Goal: Information Seeking & Learning: Learn about a topic

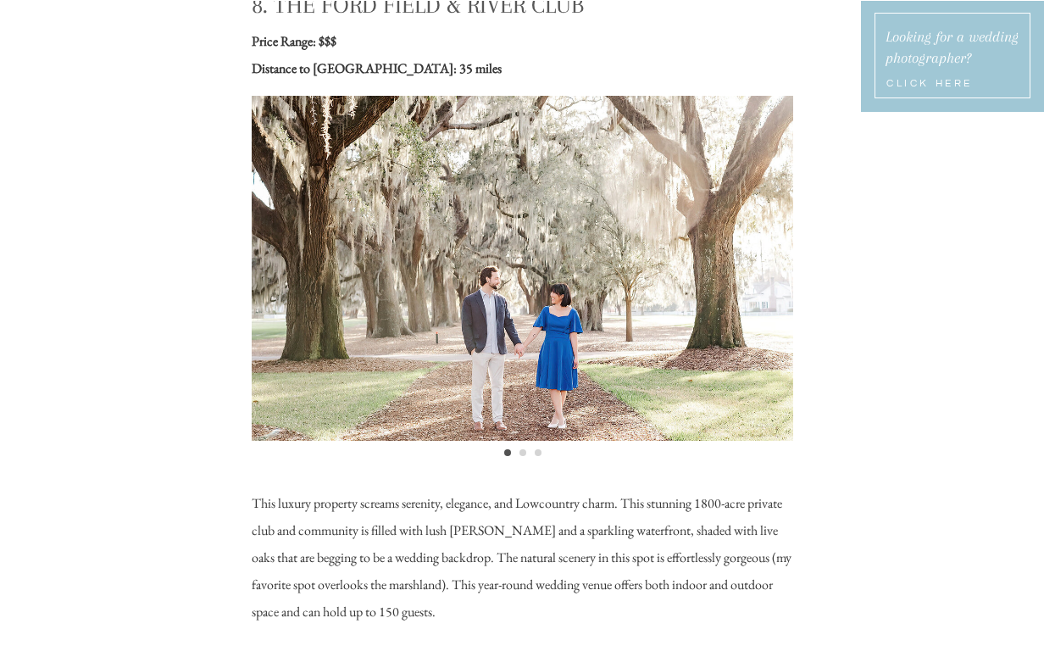
scroll to position [8055, 0]
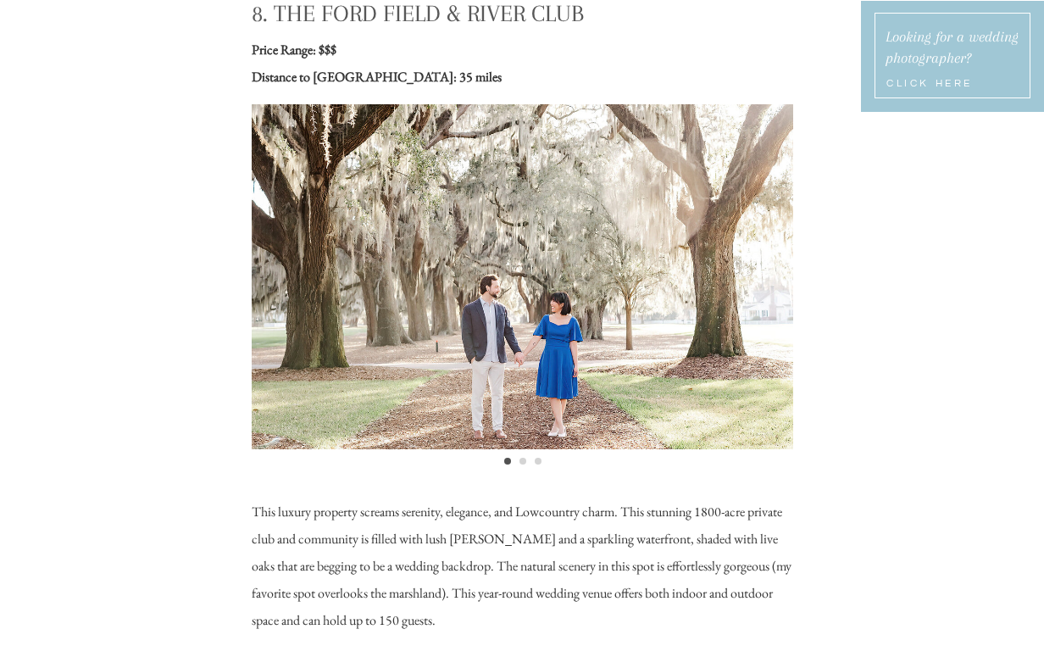
click at [524, 463] on li "Page dot 2" at bounding box center [522, 461] width 7 height 7
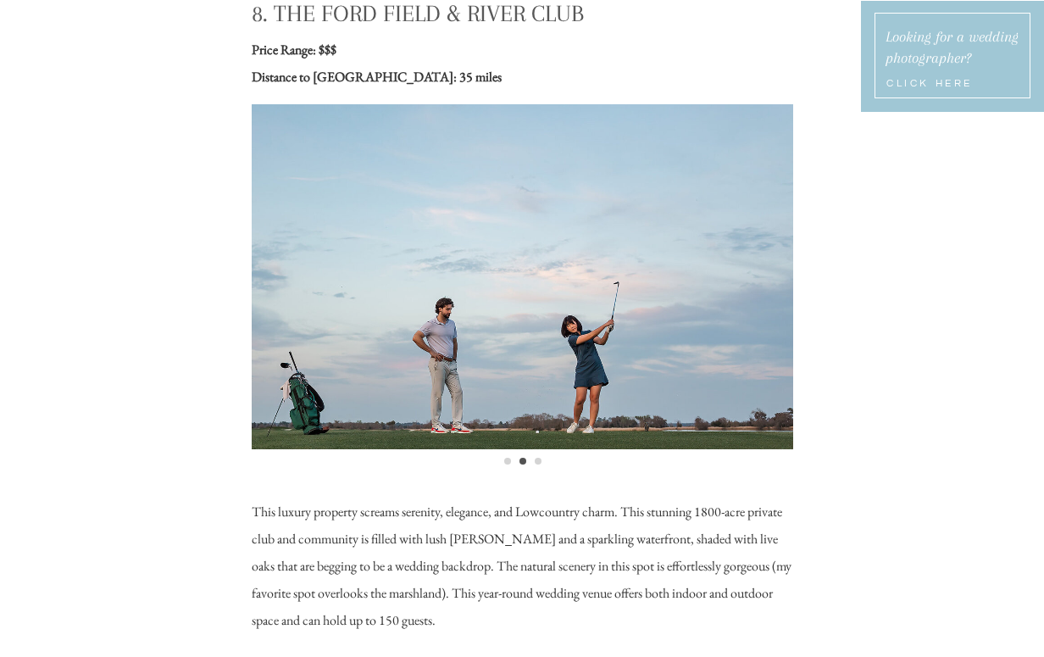
click at [538, 460] on li "Page dot 3" at bounding box center [538, 461] width 7 height 7
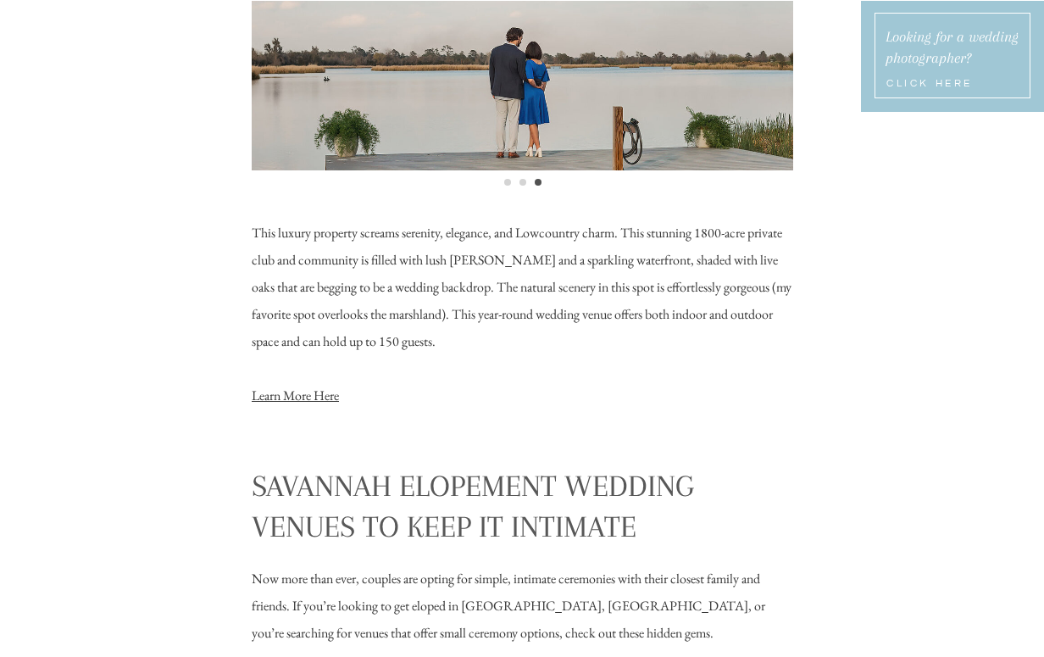
scroll to position [8346, 0]
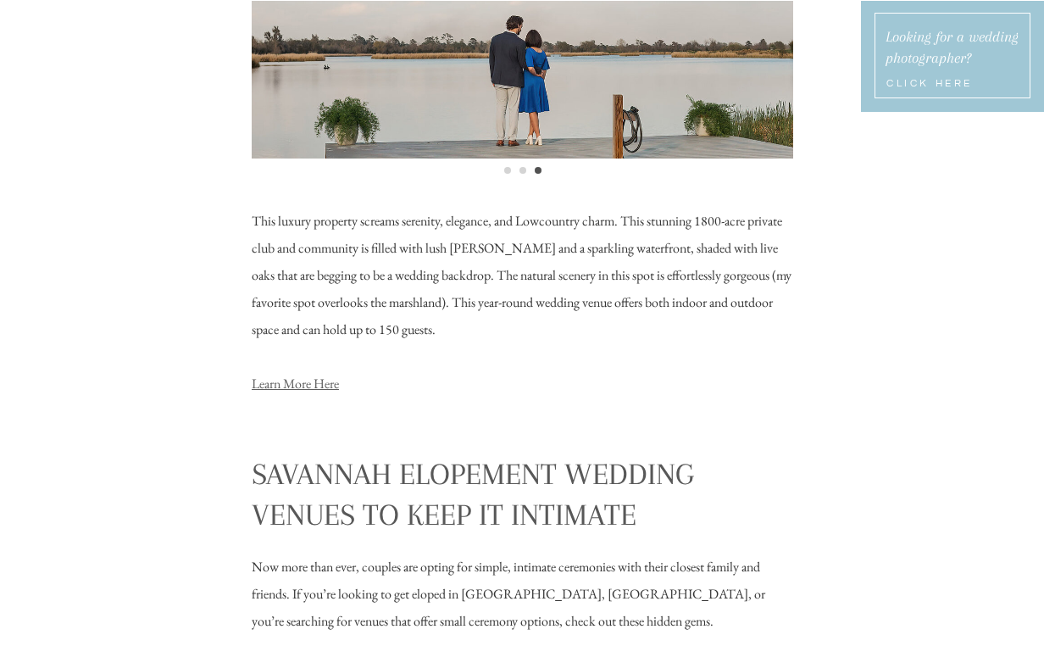
click at [309, 386] on link "Learn More Here" at bounding box center [295, 384] width 87 height 18
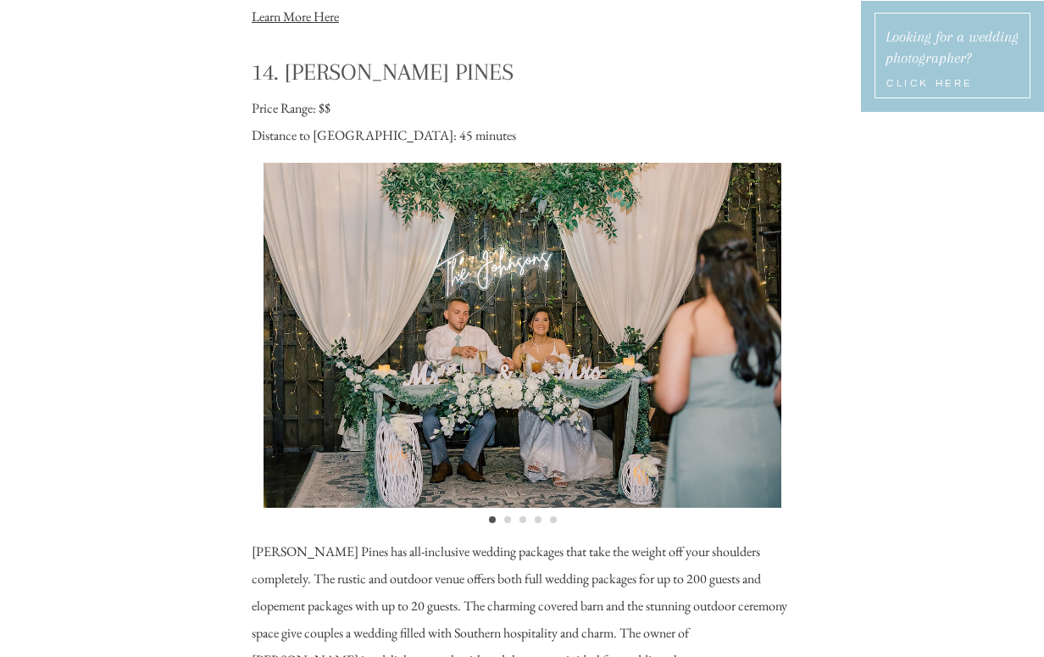
scroll to position [13122, 0]
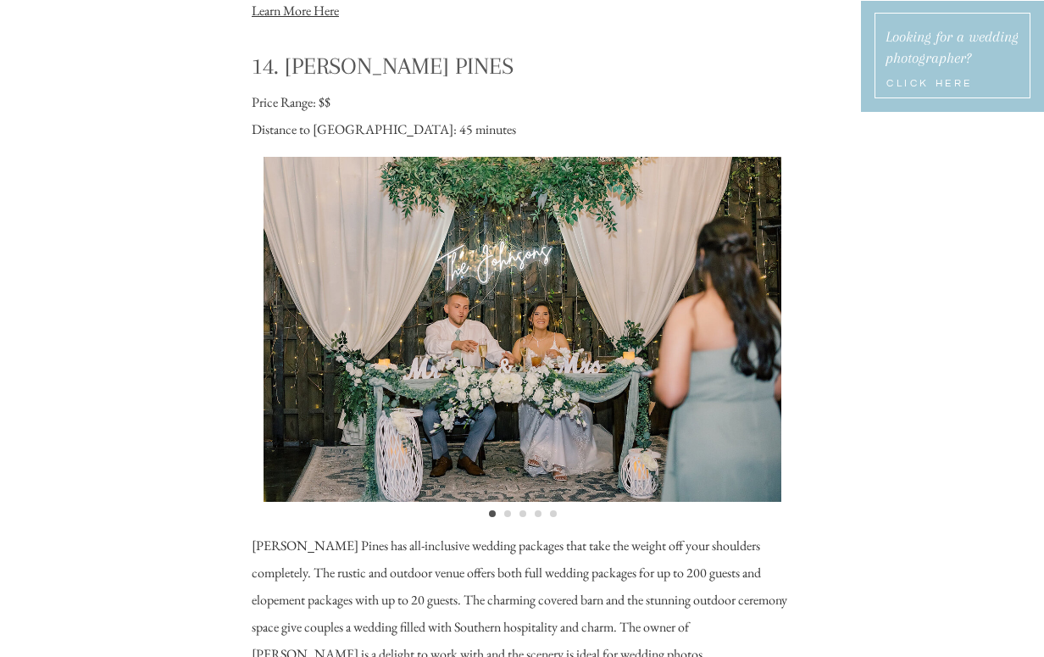
click at [506, 513] on li "Page dot 2" at bounding box center [507, 513] width 7 height 7
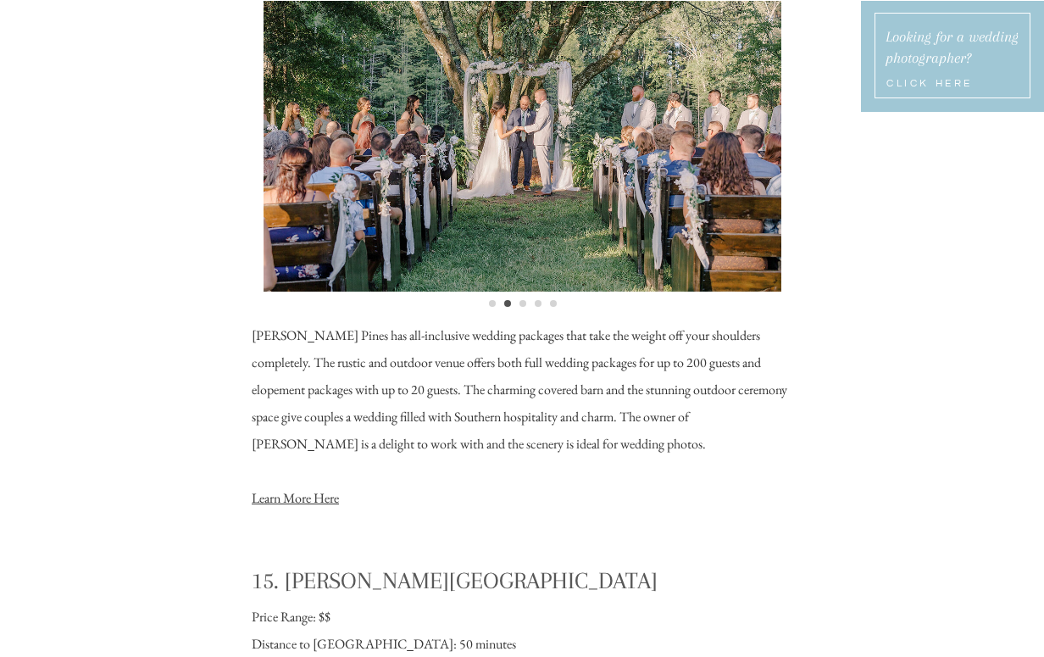
scroll to position [13331, 0]
click at [523, 304] on li "Page dot 3" at bounding box center [522, 304] width 7 height 7
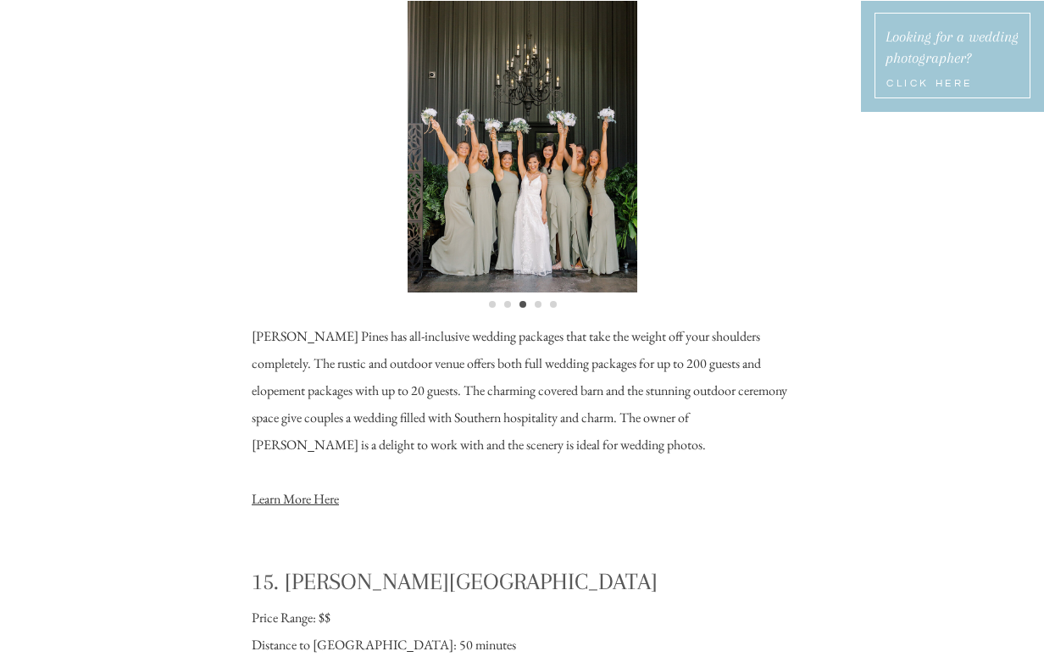
click at [538, 299] on ol at bounding box center [522, 299] width 541 height 15
click at [538, 302] on li "Page dot 4" at bounding box center [538, 304] width 7 height 7
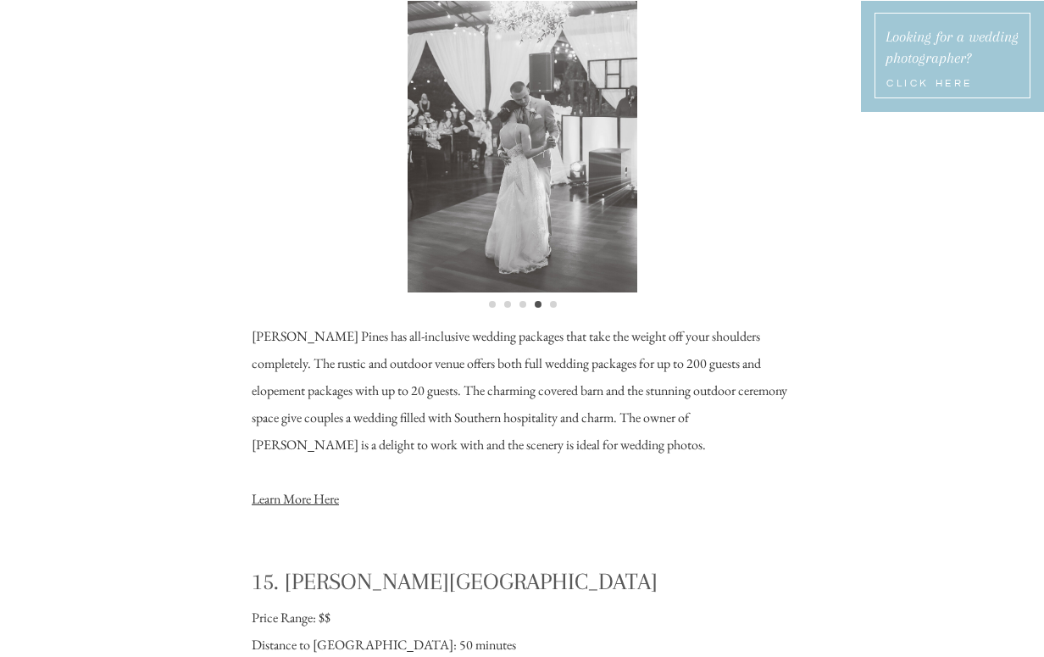
click at [553, 301] on li "Page dot 5" at bounding box center [553, 304] width 7 height 7
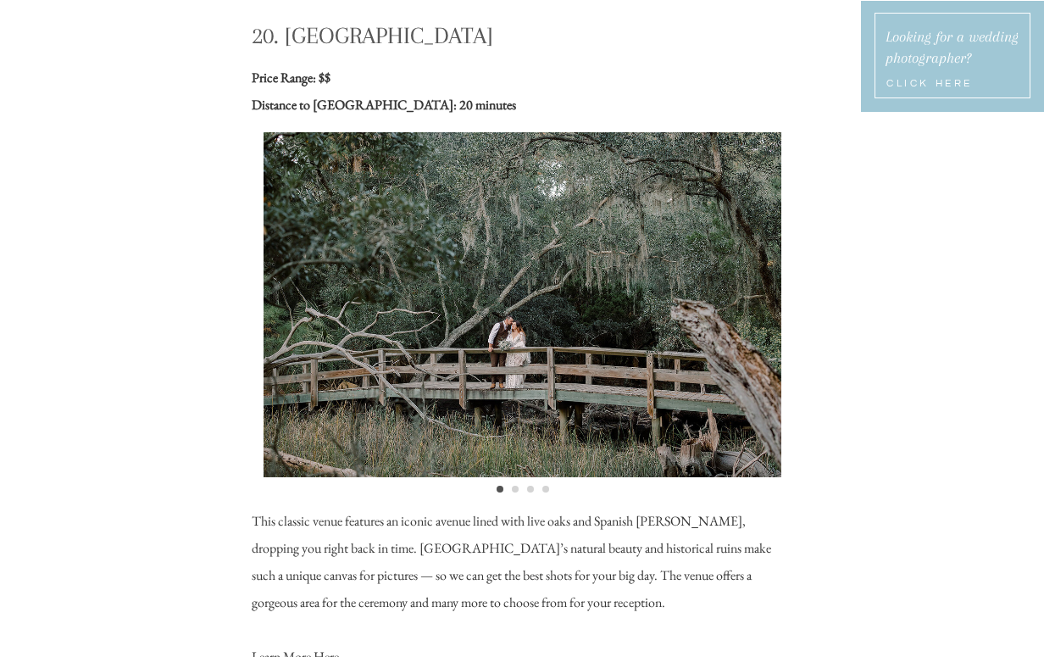
scroll to position [17895, 0]
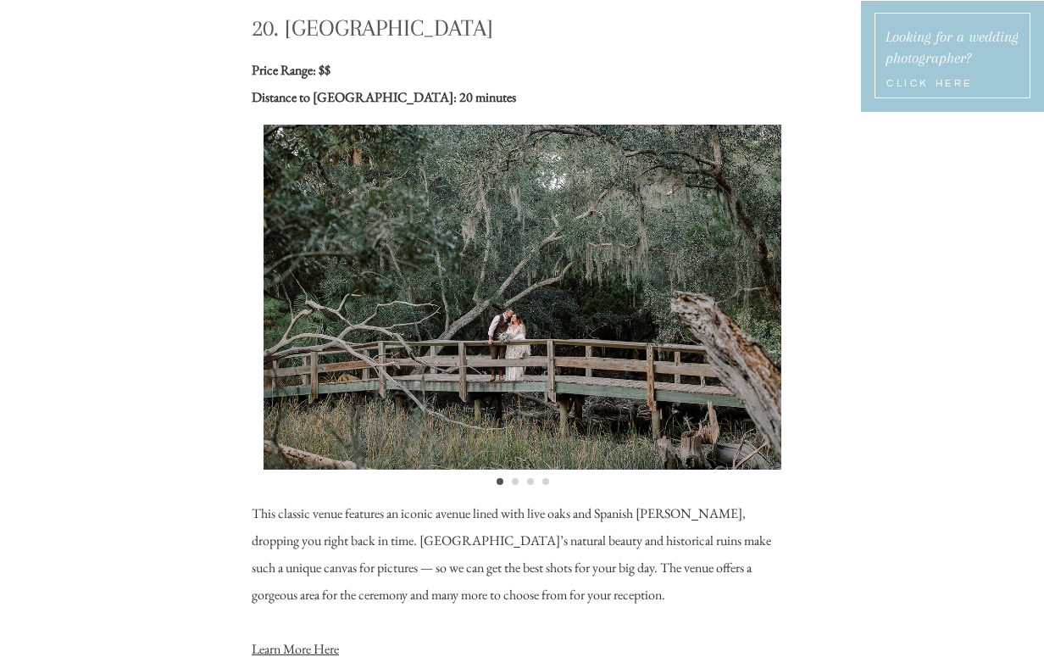
click at [514, 480] on li "Page dot 2" at bounding box center [515, 481] width 7 height 7
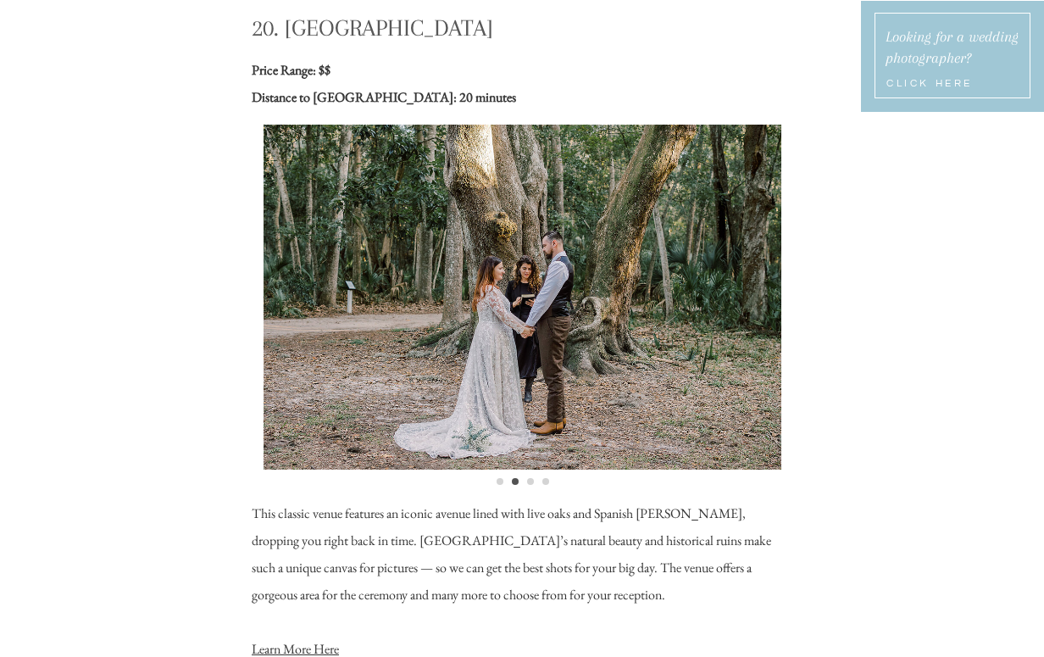
click at [536, 483] on ol at bounding box center [522, 476] width 541 height 15
click at [530, 481] on li "Page dot 3" at bounding box center [530, 481] width 7 height 7
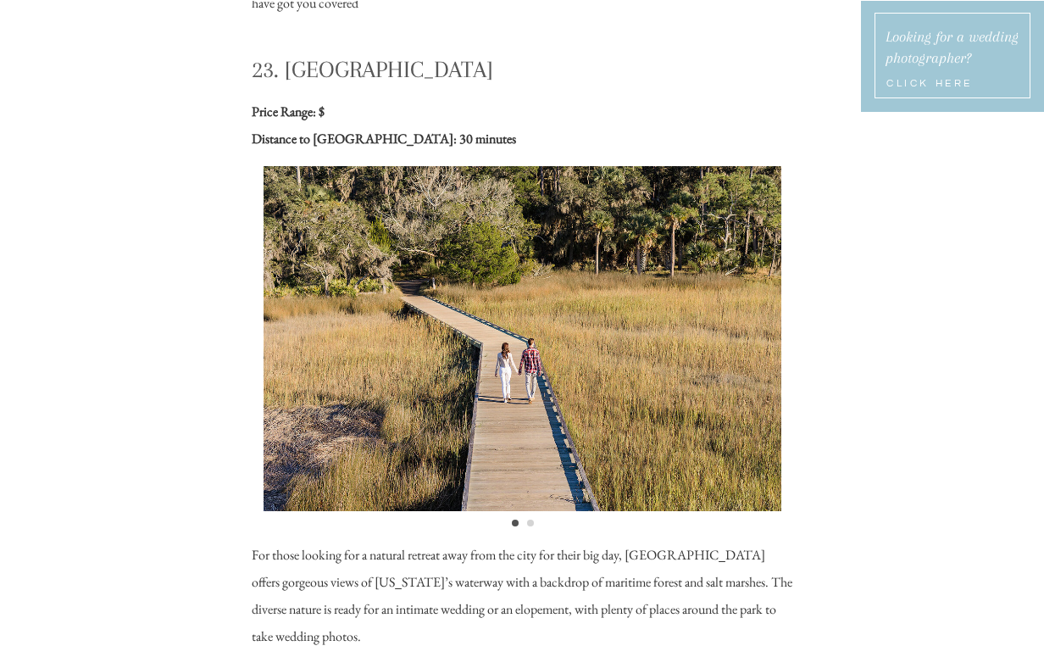
scroll to position [20174, 0]
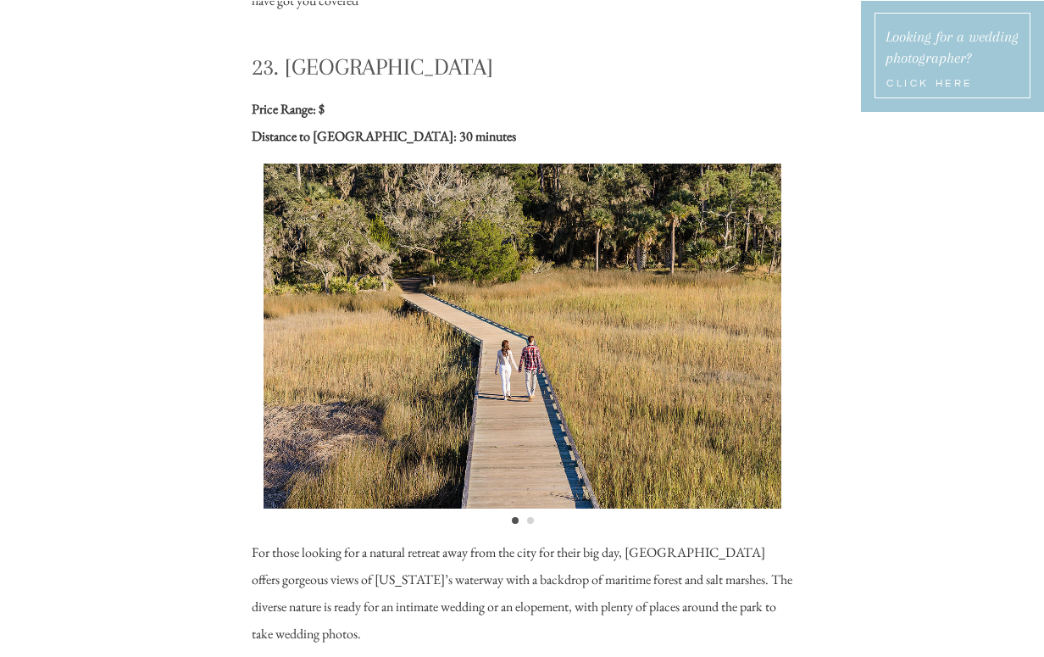
click at [529, 522] on li "Page dot 2" at bounding box center [530, 520] width 7 height 7
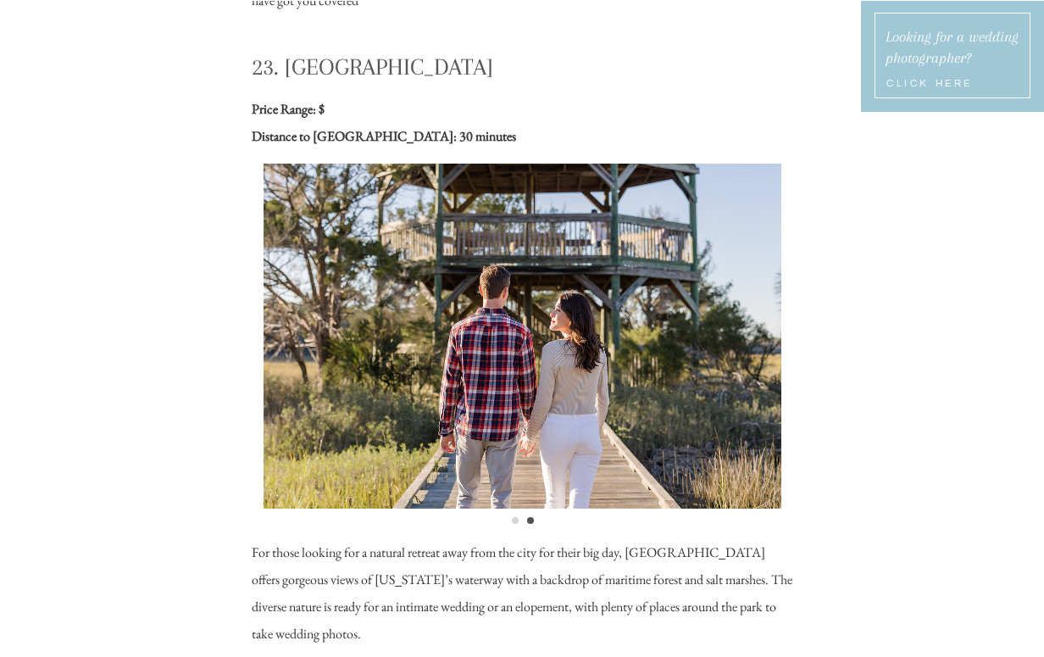
click at [514, 519] on li "Page dot 1" at bounding box center [515, 520] width 7 height 7
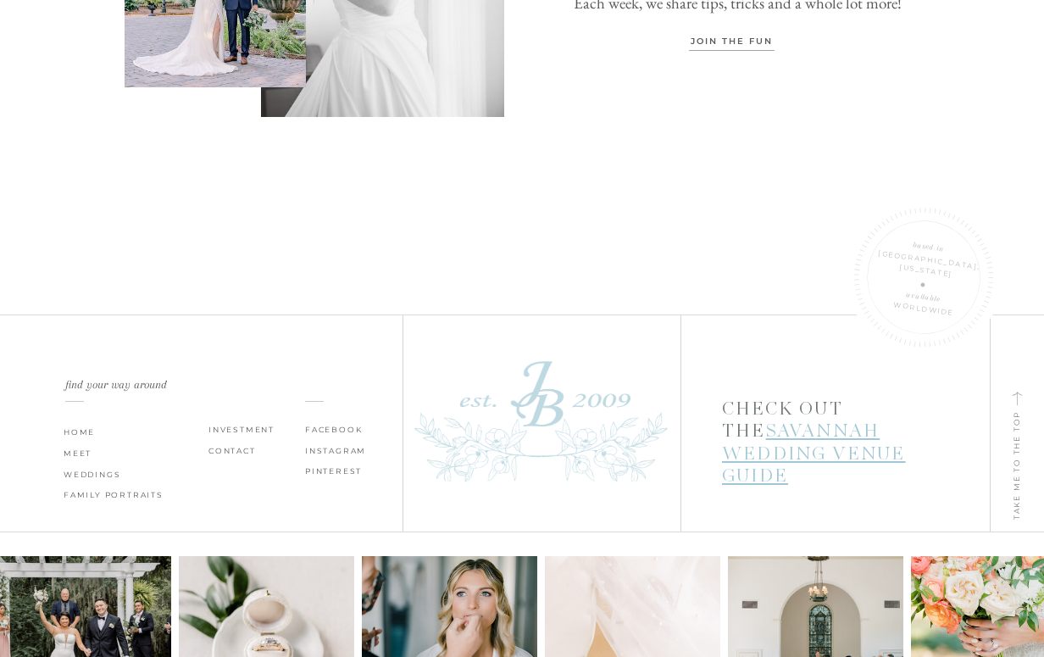
scroll to position [23536, 0]
